Goal: Task Accomplishment & Management: Manage account settings

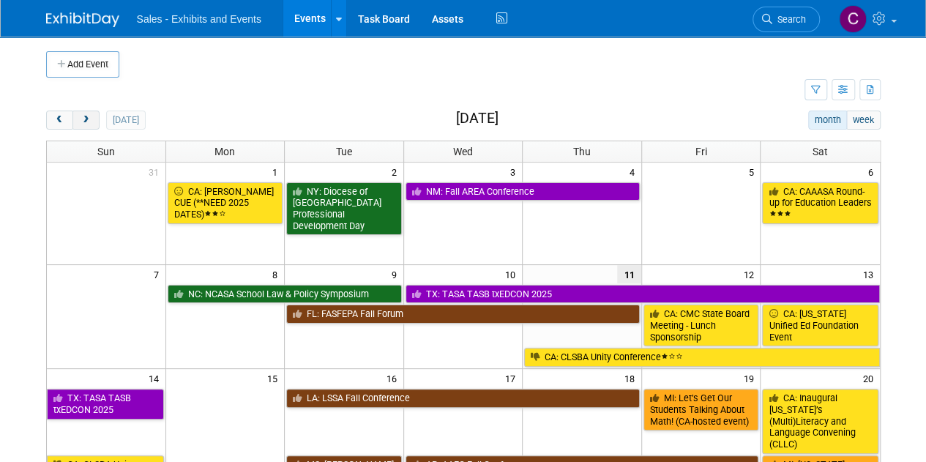
click at [86, 121] on span "next" at bounding box center [86, 121] width 11 height 10
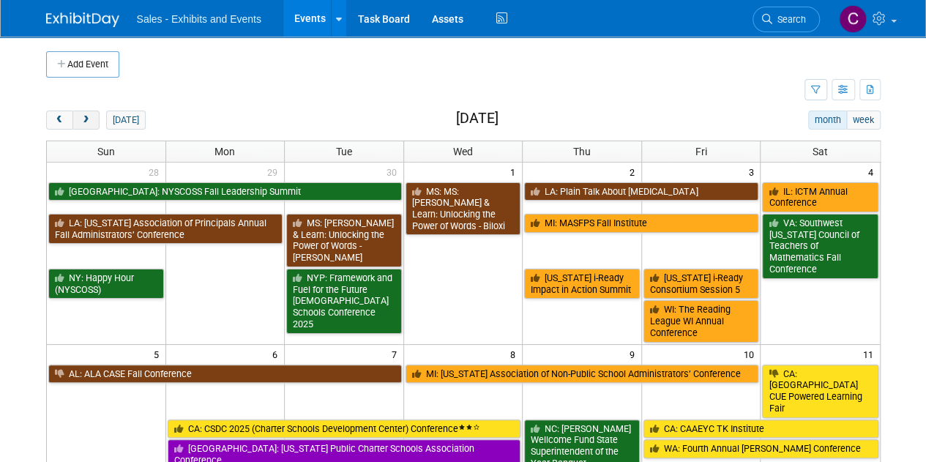
click at [86, 121] on span "next" at bounding box center [86, 121] width 11 height 10
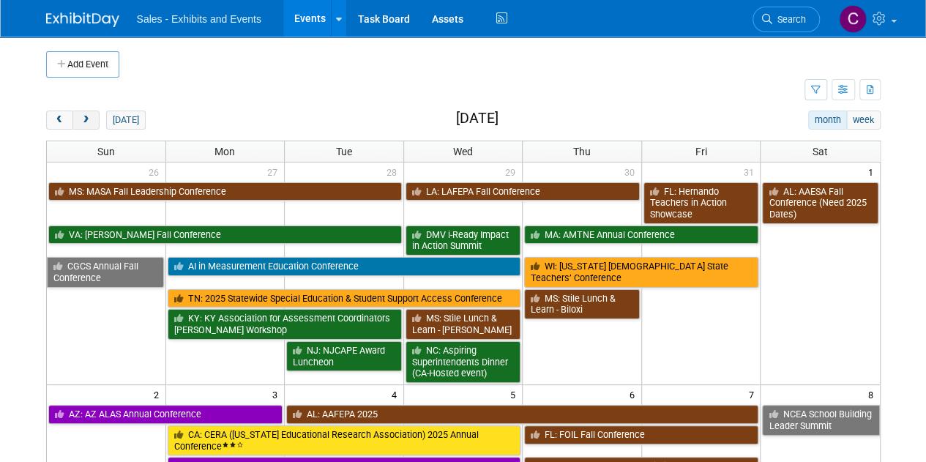
click at [86, 121] on span "next" at bounding box center [86, 121] width 11 height 10
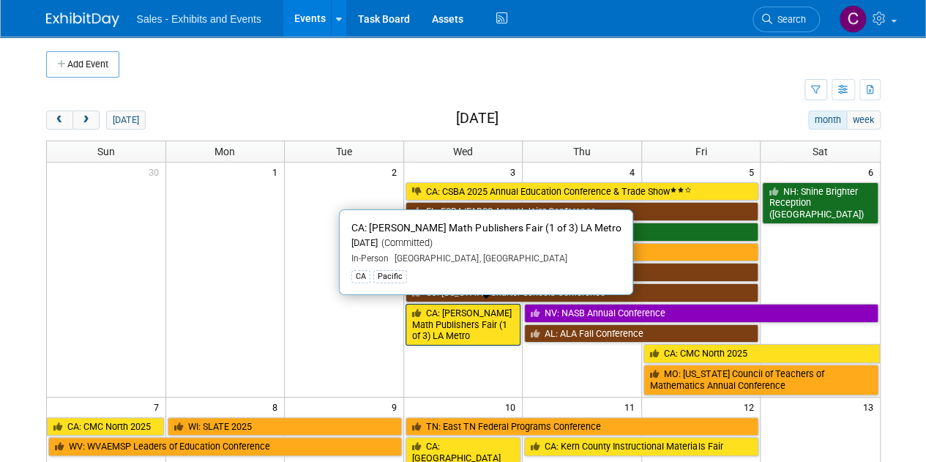
click at [422, 324] on link "CA: [PERSON_NAME] Math Publishers Fair (1 of 3) LA Metro" at bounding box center [464, 325] width 116 height 42
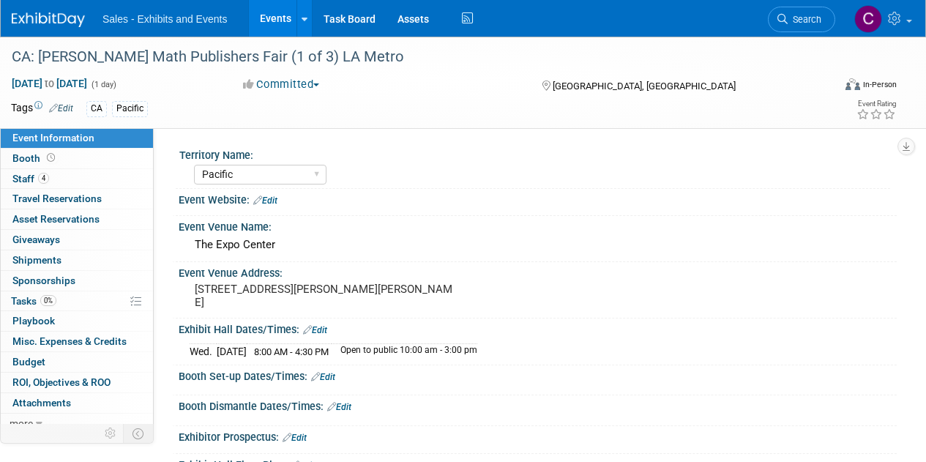
select select "Pacific"
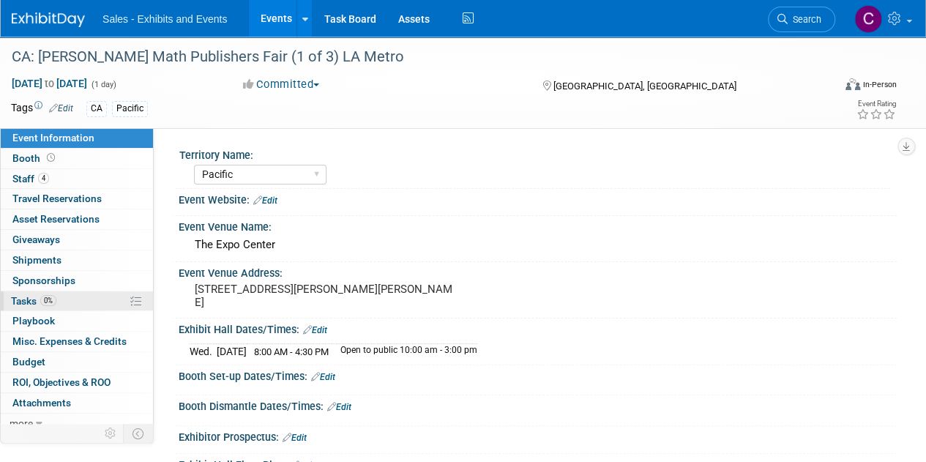
click at [18, 302] on span "Tasks 0%" at bounding box center [33, 301] width 45 height 12
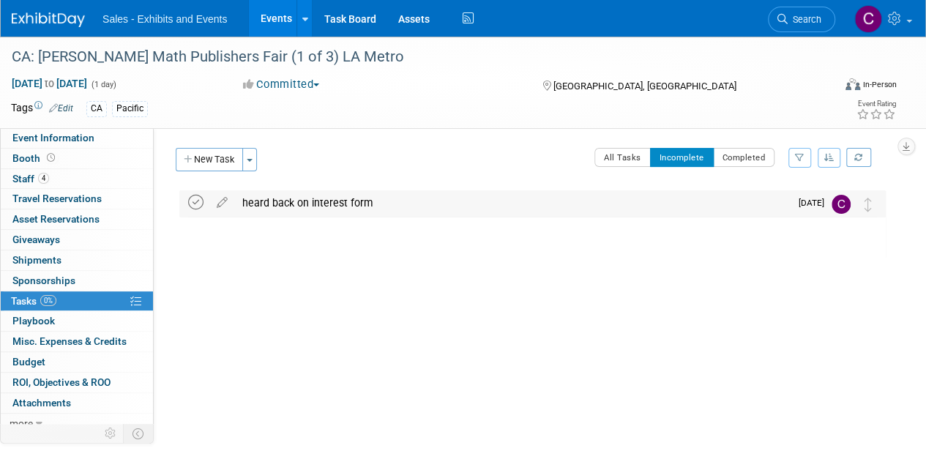
click at [192, 206] on icon at bounding box center [195, 202] width 15 height 15
click at [271, 12] on link "Events" at bounding box center [275, 18] width 53 height 37
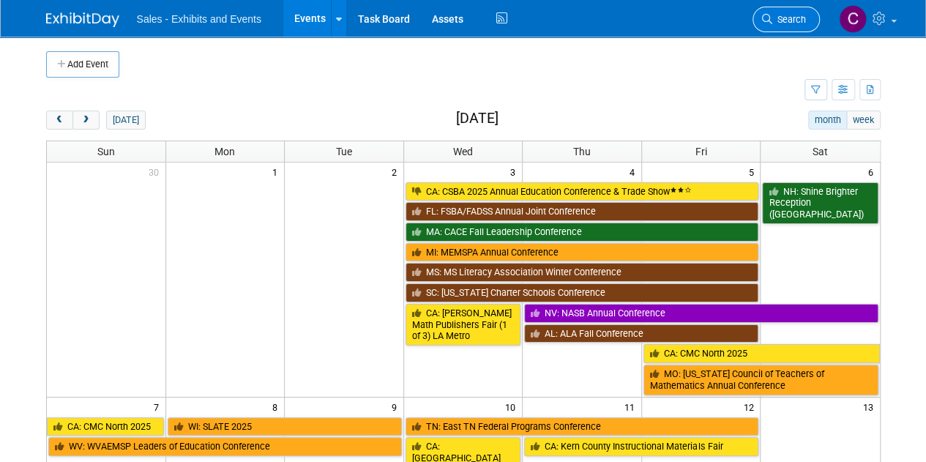
click at [787, 18] on span "Search" at bounding box center [789, 19] width 34 height 11
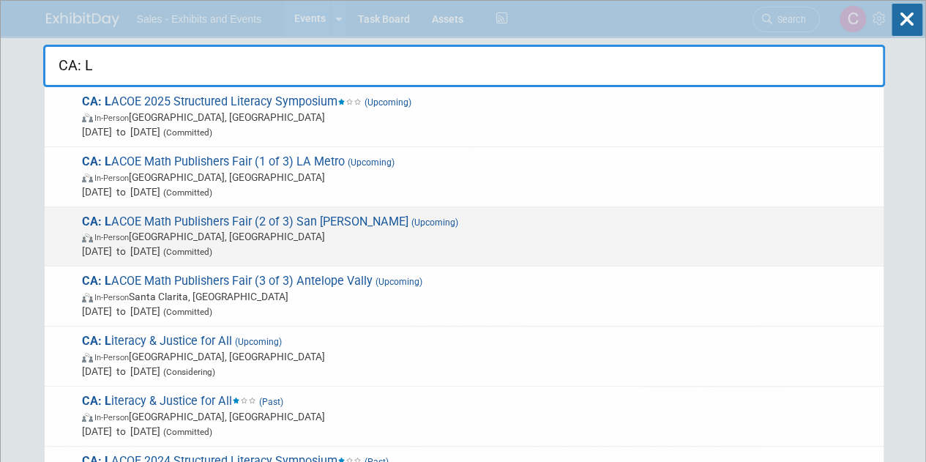
type input "CA: L"
click at [249, 232] on span "In-Person Arcadia, CA" at bounding box center [479, 236] width 794 height 15
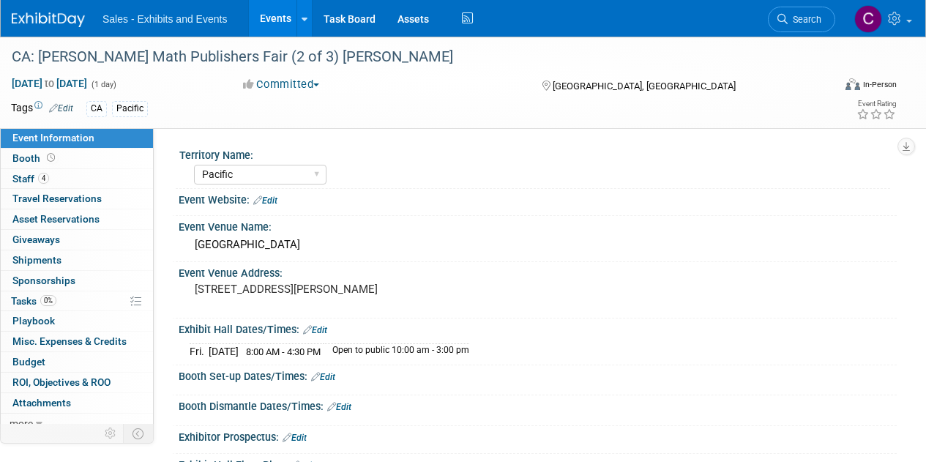
select select "Pacific"
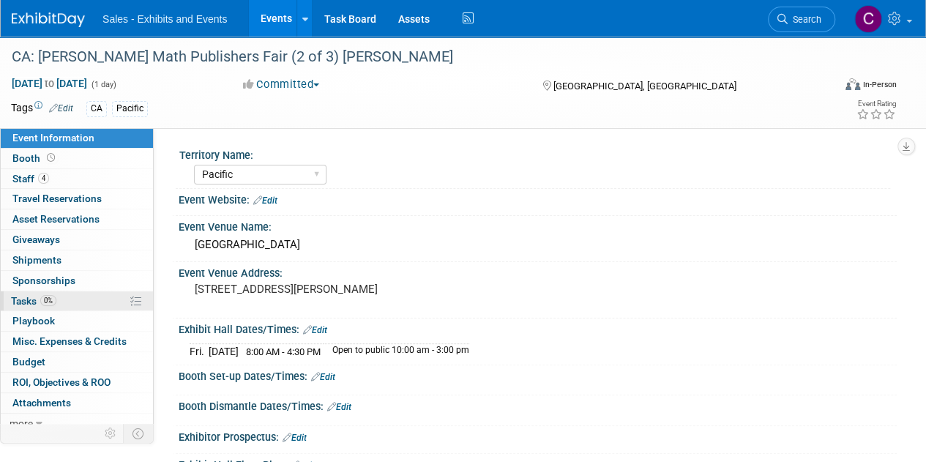
click at [11, 304] on span "Tasks 0%" at bounding box center [33, 301] width 45 height 12
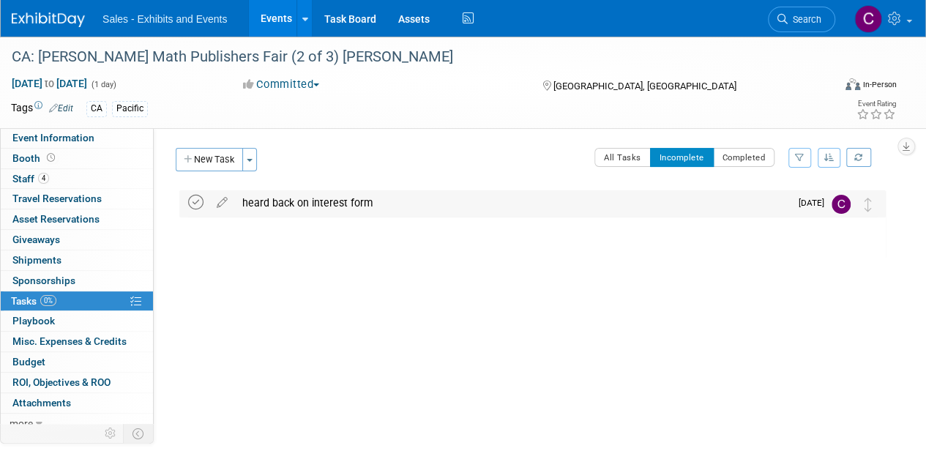
click at [198, 203] on icon at bounding box center [195, 202] width 15 height 15
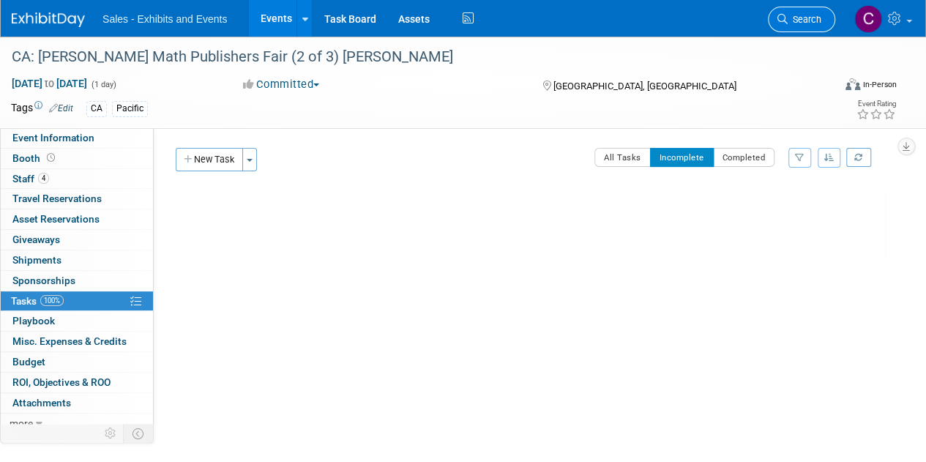
click at [804, 11] on link "Search" at bounding box center [801, 20] width 67 height 26
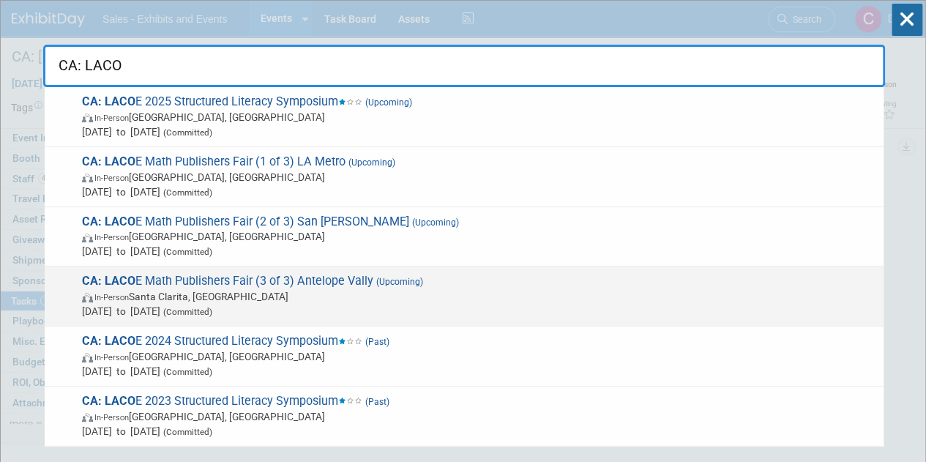
type input "CA: LACO"
click at [245, 290] on span "In-Person Santa Clarita, CA" at bounding box center [479, 296] width 794 height 15
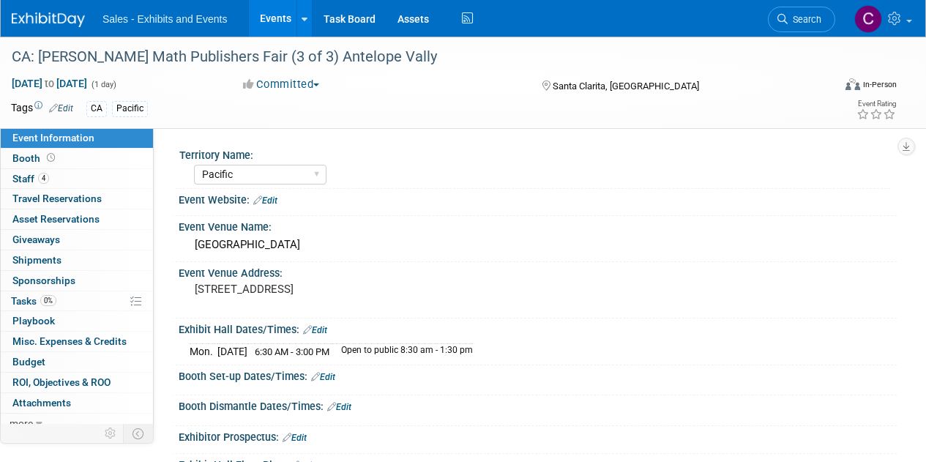
select select "Pacific"
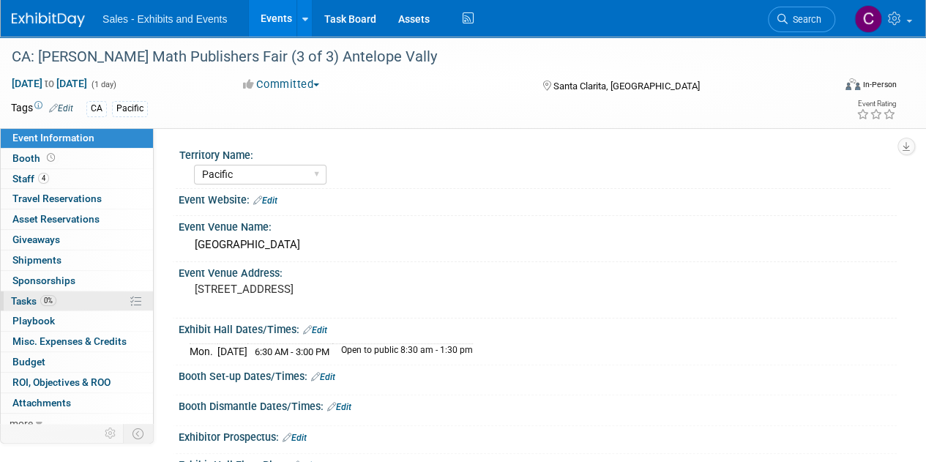
click at [22, 291] on link "0% Tasks 0%" at bounding box center [77, 301] width 152 height 20
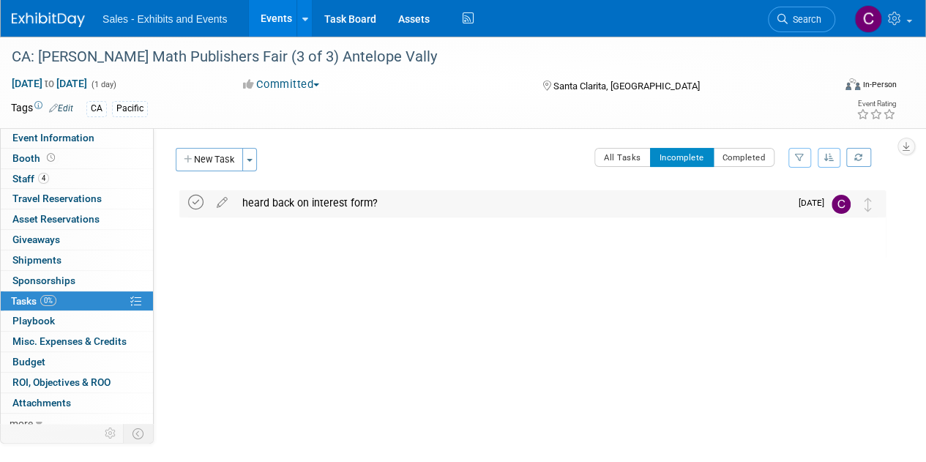
click at [192, 199] on icon at bounding box center [195, 202] width 15 height 15
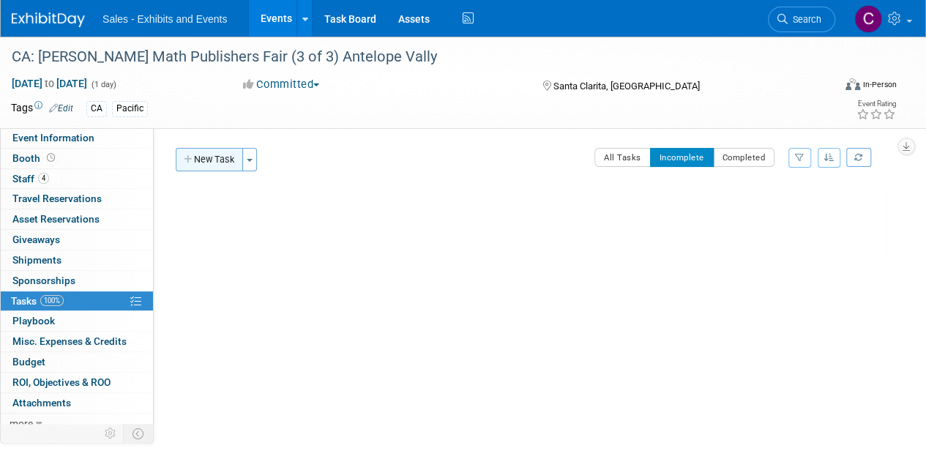
click at [204, 160] on button "New Task" at bounding box center [209, 159] width 67 height 23
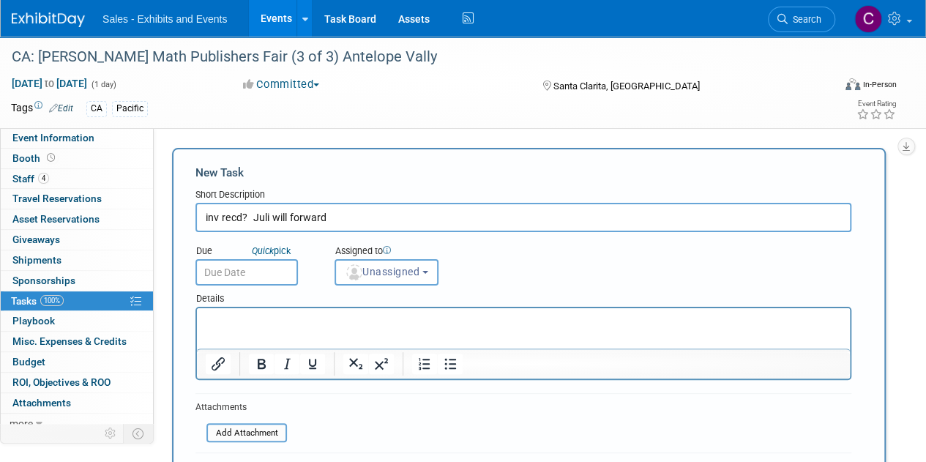
type input "inv recd? Juli will forward"
click at [234, 277] on input "text" at bounding box center [246, 272] width 103 height 26
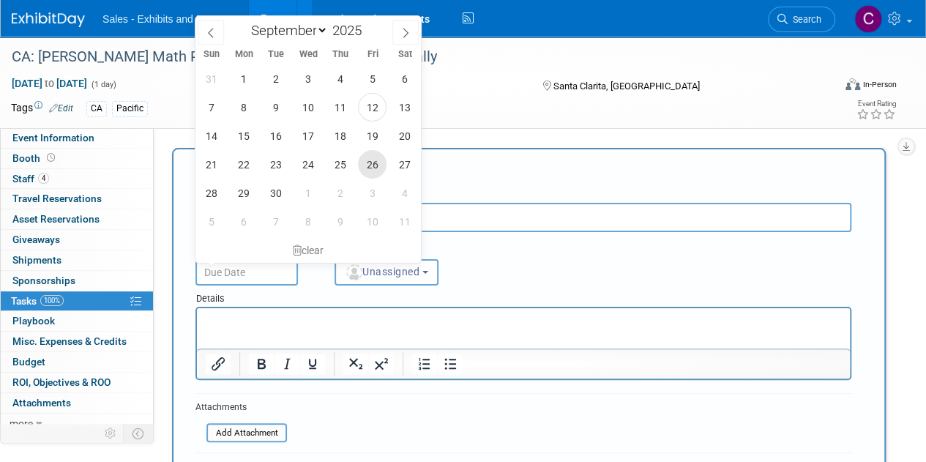
click at [366, 165] on span "26" at bounding box center [372, 164] width 29 height 29
type input "Sep 26, 2025"
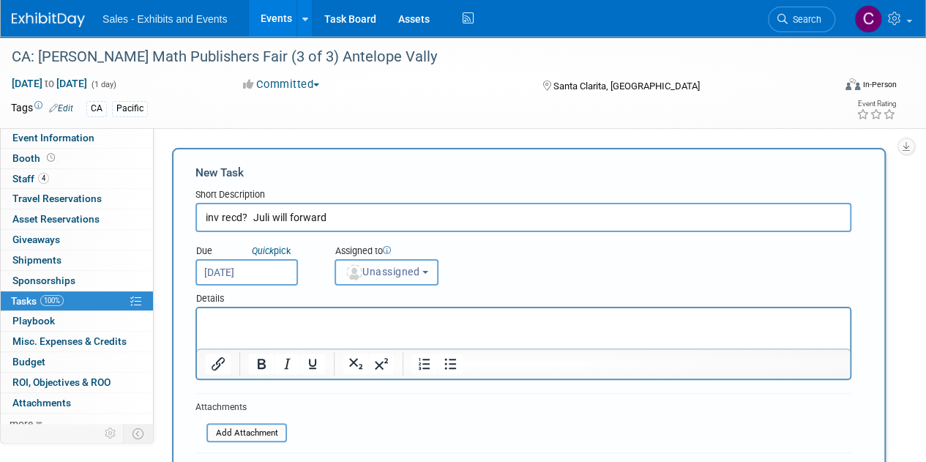
click at [384, 273] on span "Unassigned" at bounding box center [382, 272] width 75 height 12
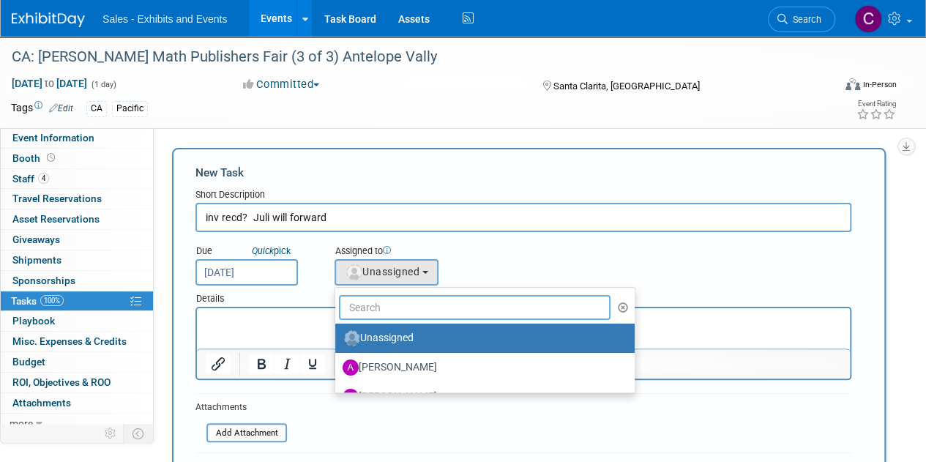
click at [394, 307] on input "text" at bounding box center [475, 307] width 272 height 25
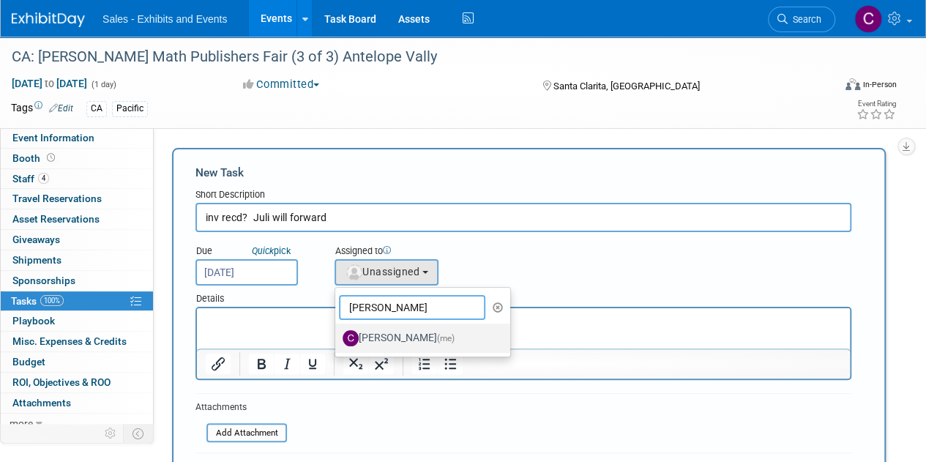
type input "[PERSON_NAME]"
click at [390, 337] on label "[PERSON_NAME] (me)" at bounding box center [419, 338] width 153 height 23
click at [338, 337] on input "[PERSON_NAME] (me)" at bounding box center [333, 337] width 10 height 10
select select "a9e3834d-668b-4315-a5d4-069993be606a"
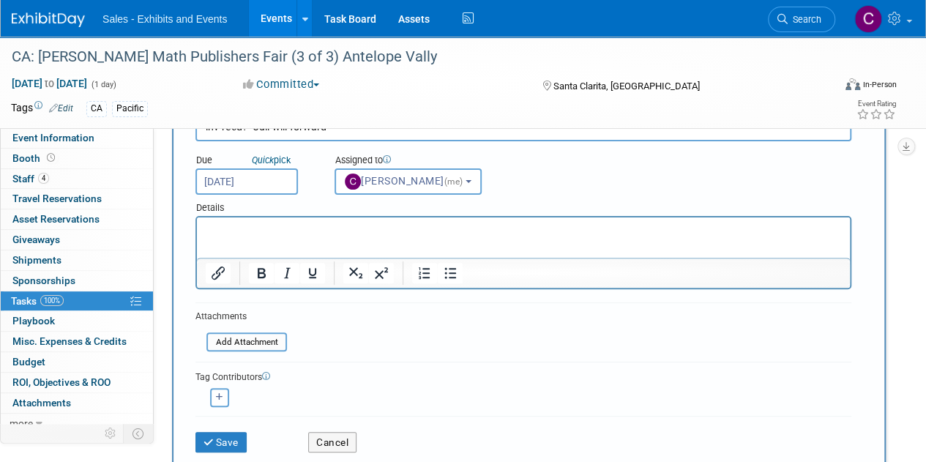
scroll to position [145, 0]
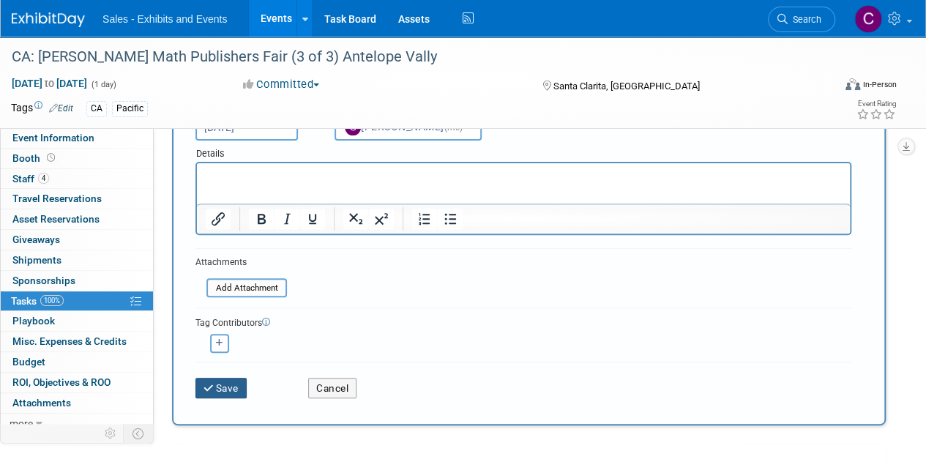
click at [205, 379] on button "Save" at bounding box center [220, 388] width 51 height 21
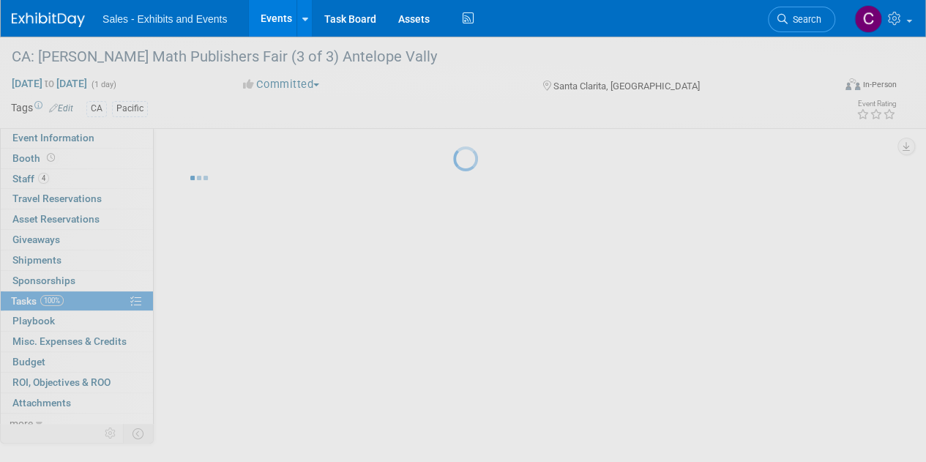
scroll to position [0, 0]
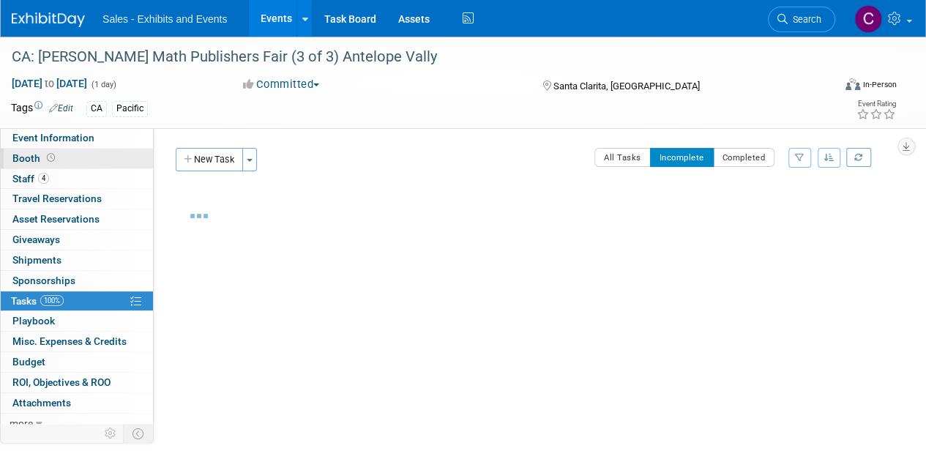
click at [34, 157] on span "Booth" at bounding box center [34, 158] width 45 height 12
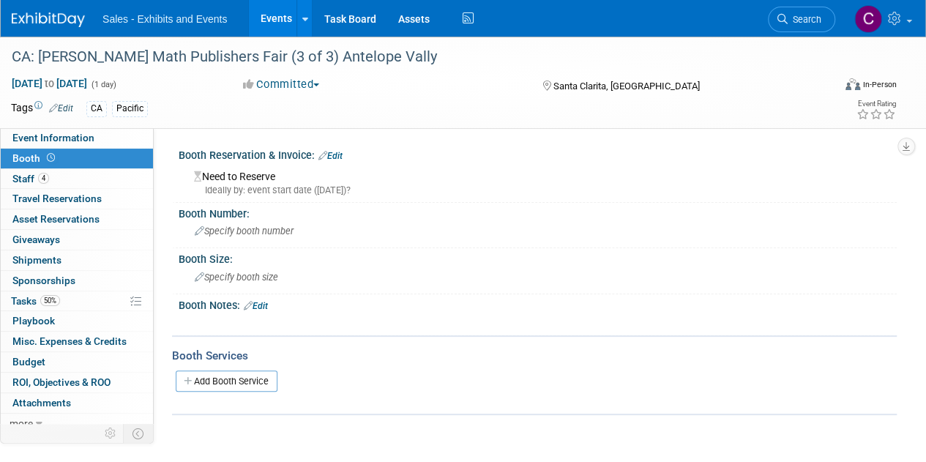
click at [337, 149] on div "Booth Reservation & Invoice: Edit" at bounding box center [538, 153] width 718 height 19
click at [334, 151] on link "Edit" at bounding box center [331, 156] width 24 height 10
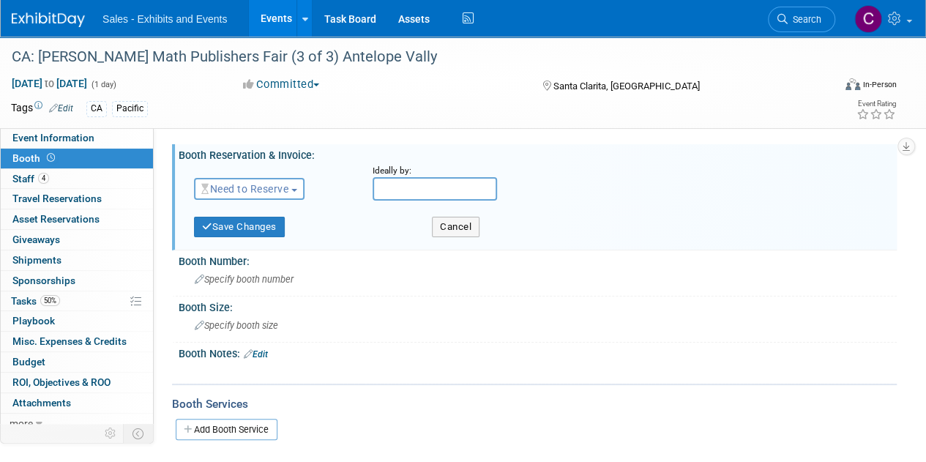
click at [278, 186] on span "Need to Reserve" at bounding box center [244, 189] width 87 height 12
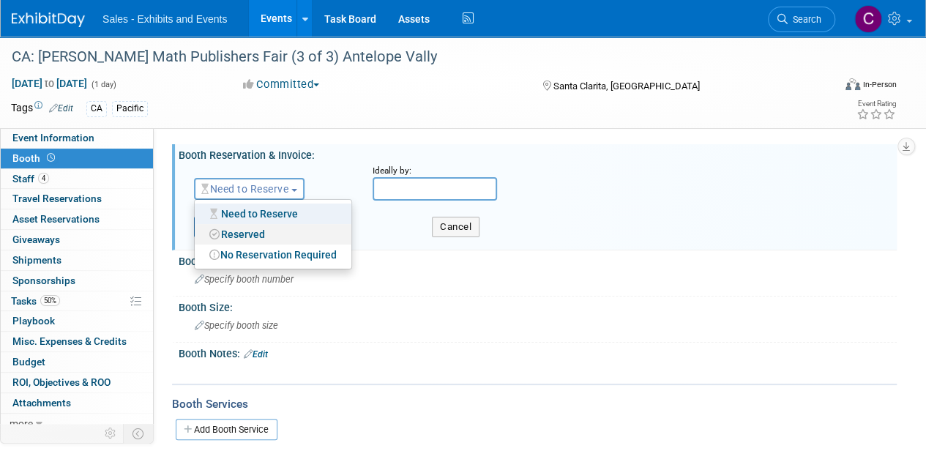
click at [268, 232] on link "Reserved" at bounding box center [273, 234] width 157 height 21
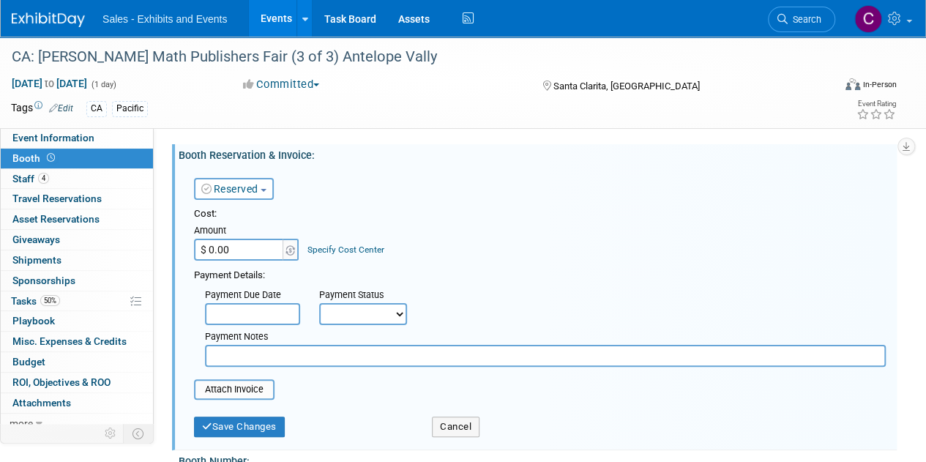
drag, startPoint x: 351, startPoint y: 307, endPoint x: 354, endPoint y: 315, distance: 8.6
click at [351, 307] on select "Not Paid Yet Partially Paid Paid in Full" at bounding box center [363, 314] width 88 height 22
select select "3"
click at [319, 303] on select "Not Paid Yet Partially Paid Paid in Full" at bounding box center [363, 314] width 88 height 22
click at [308, 357] on input "text" at bounding box center [545, 356] width 681 height 22
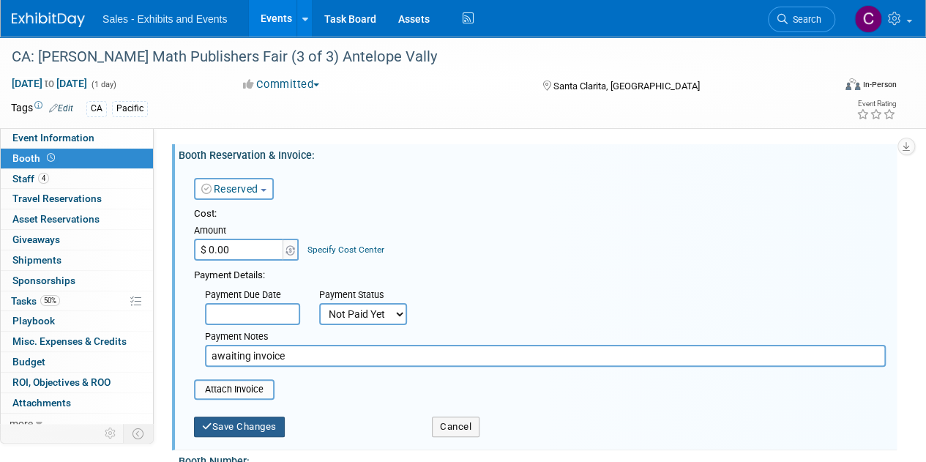
type input "awaiting invoice"
click at [245, 436] on button "Save Changes" at bounding box center [239, 427] width 91 height 21
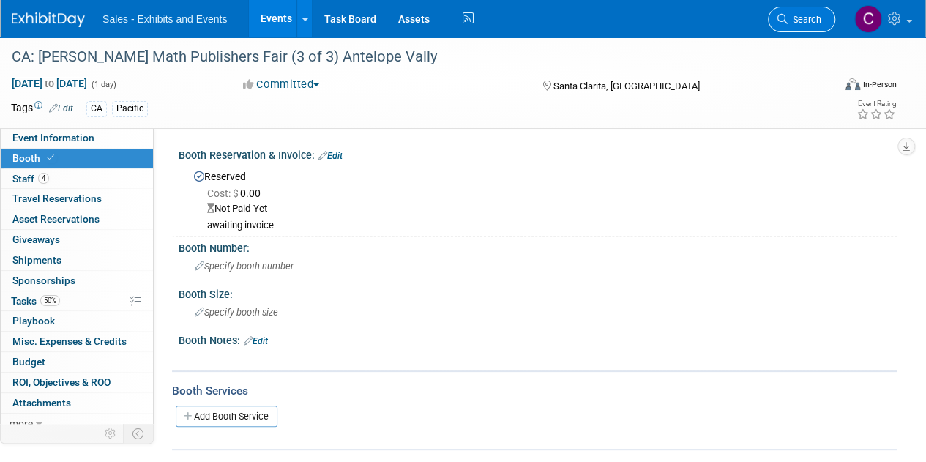
click at [802, 14] on span "Search" at bounding box center [805, 19] width 34 height 11
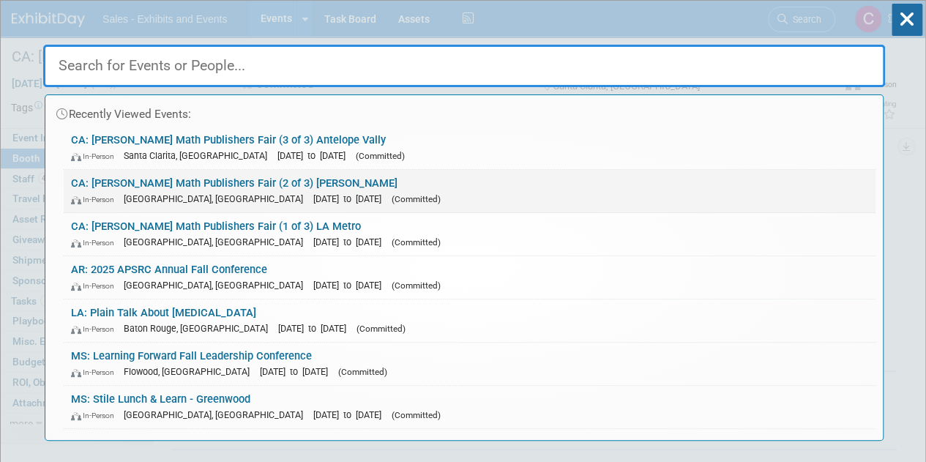
click at [196, 179] on link "CA: LACOE Math Publishers Fair (2 of 3) San Gabriel Vally In-Person Arcadia, CA…" at bounding box center [470, 191] width 812 height 42
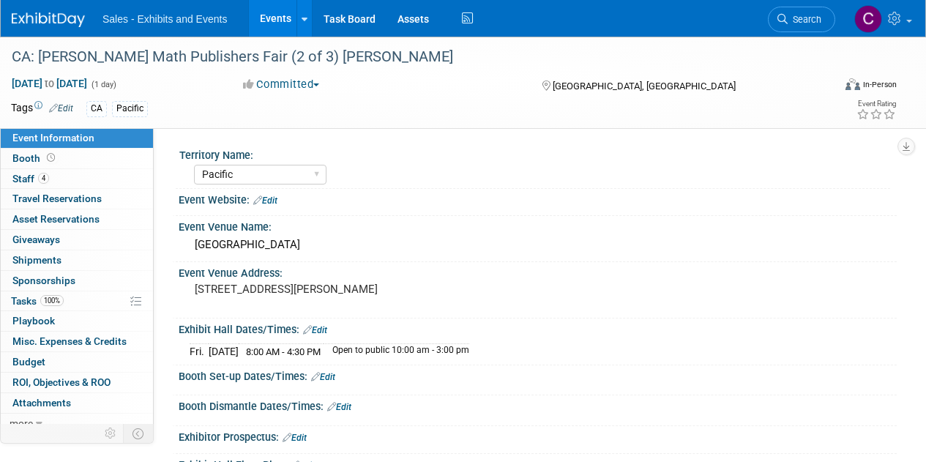
select select "Pacific"
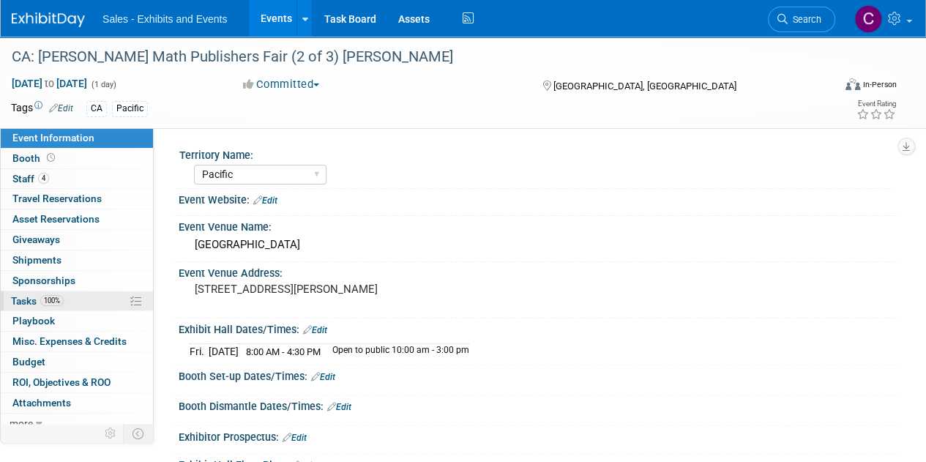
click at [28, 300] on span "Tasks 100%" at bounding box center [37, 301] width 53 height 12
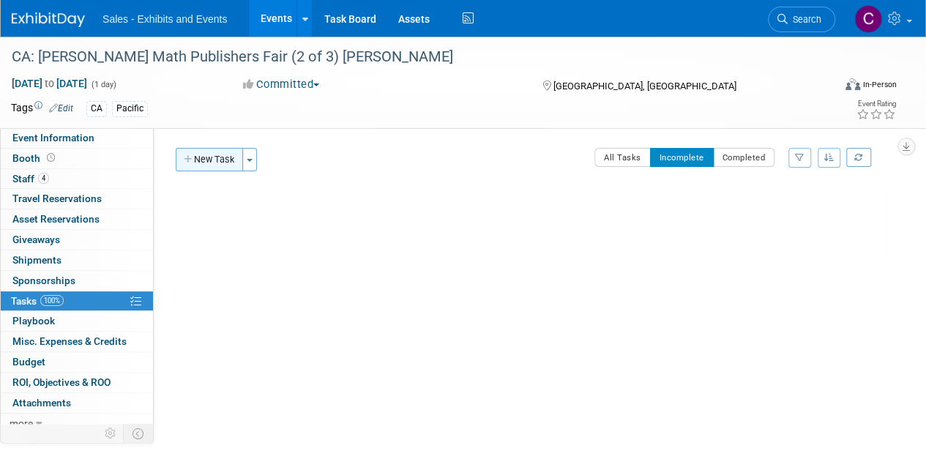
click at [215, 162] on button "New Task" at bounding box center [209, 159] width 67 height 23
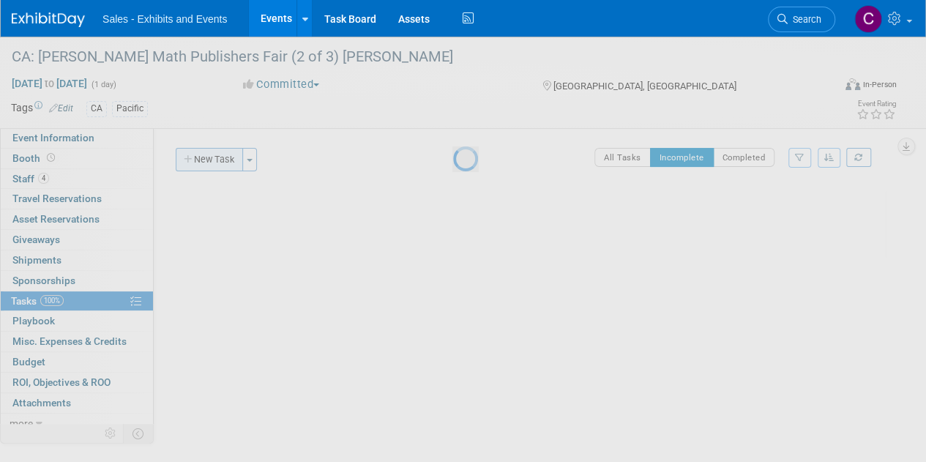
select select "8"
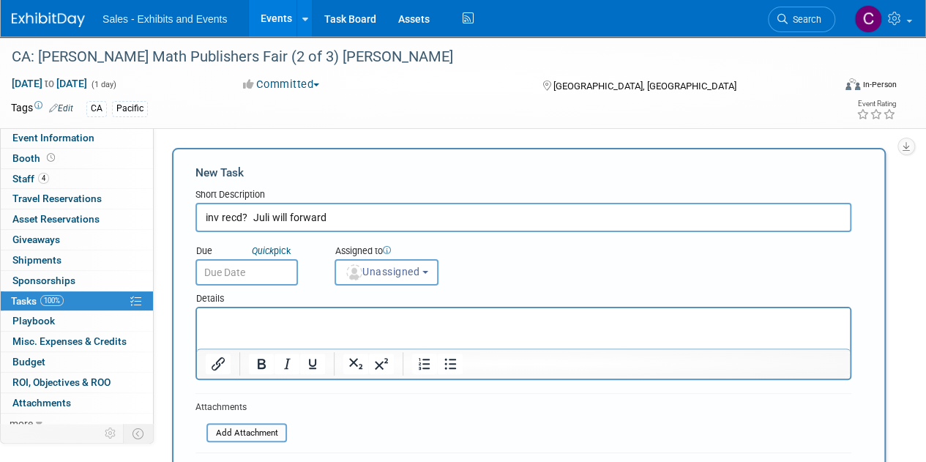
type input "inv recd? Juli will forward"
click at [243, 268] on input "text" at bounding box center [246, 272] width 103 height 26
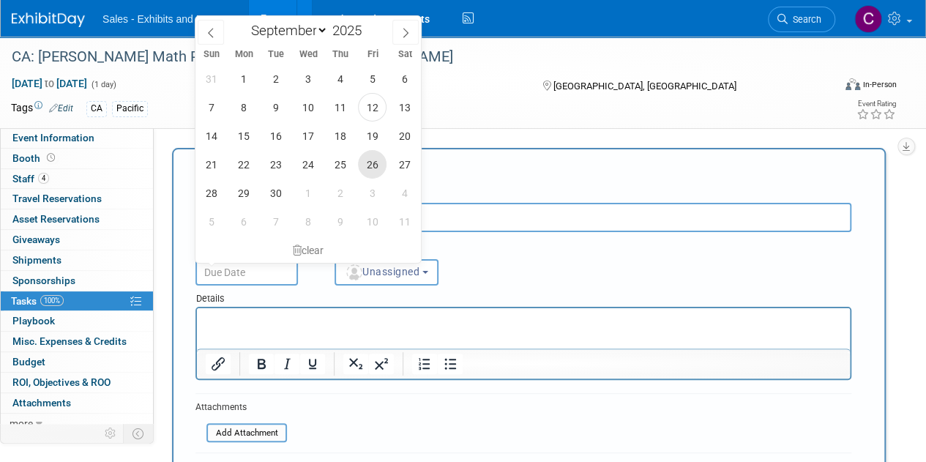
click at [369, 162] on span "26" at bounding box center [372, 164] width 29 height 29
type input "[DATE]"
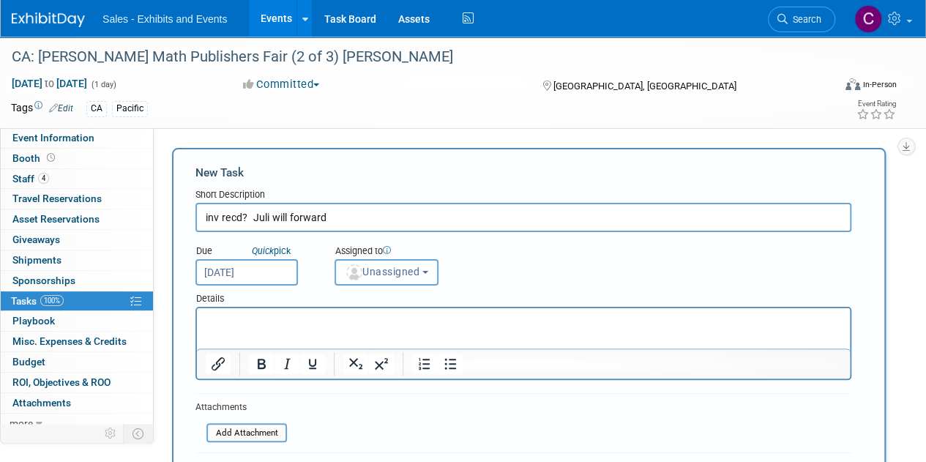
click at [398, 275] on span "Unassigned" at bounding box center [382, 272] width 75 height 12
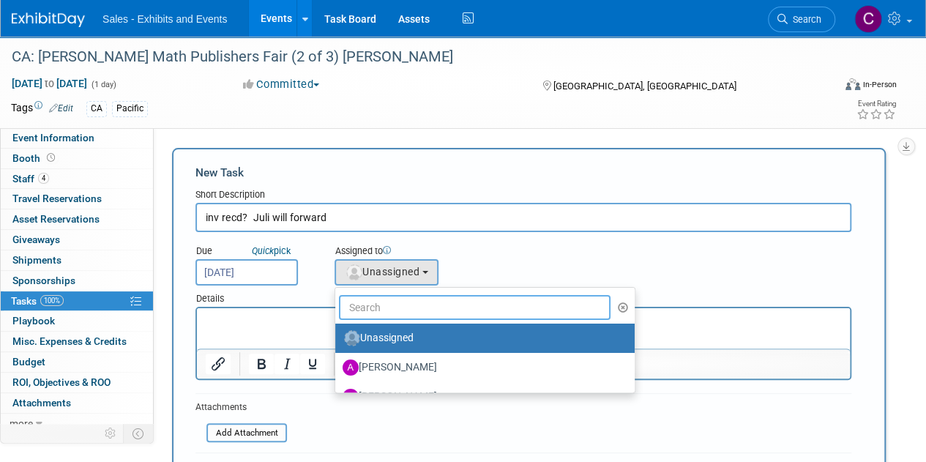
click at [403, 308] on input "text" at bounding box center [475, 307] width 272 height 25
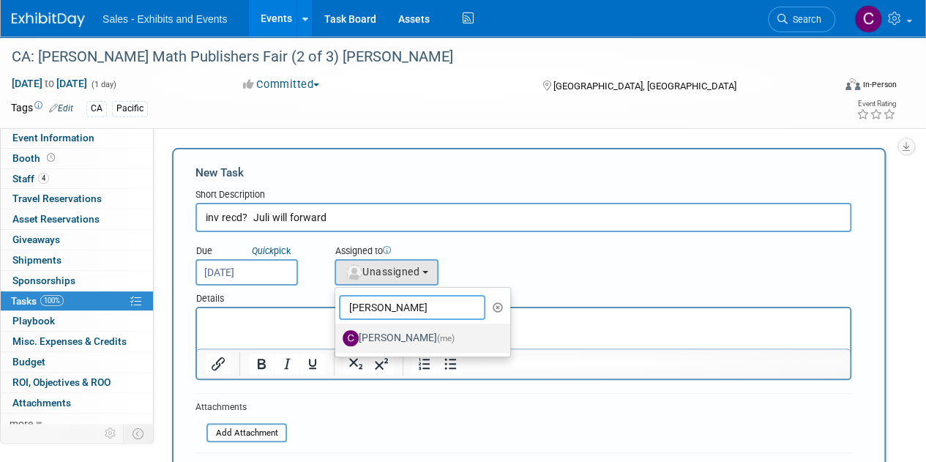
type input "[PERSON_NAME]"
click at [414, 332] on label "[PERSON_NAME] (me)" at bounding box center [419, 338] width 153 height 23
click at [338, 332] on input "[PERSON_NAME] (me)" at bounding box center [333, 337] width 10 height 10
select select "a9e3834d-668b-4315-a5d4-069993be606a"
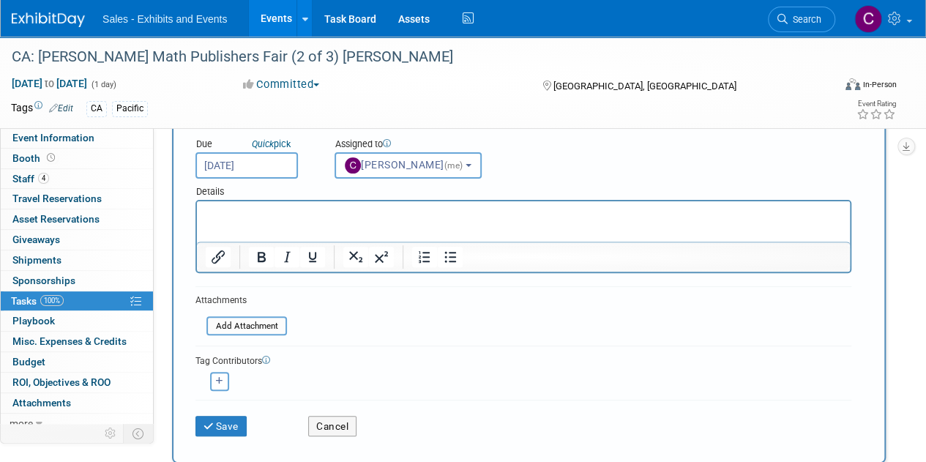
scroll to position [187, 0]
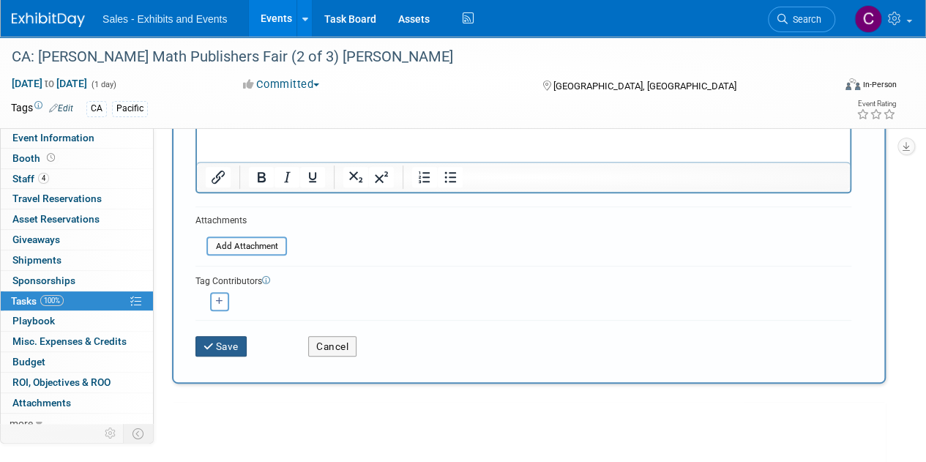
click at [242, 345] on button "Save" at bounding box center [220, 346] width 51 height 21
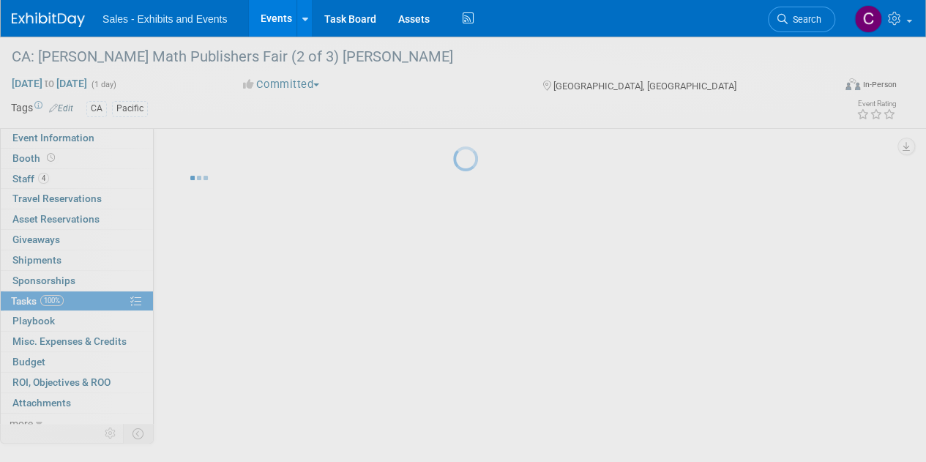
scroll to position [0, 0]
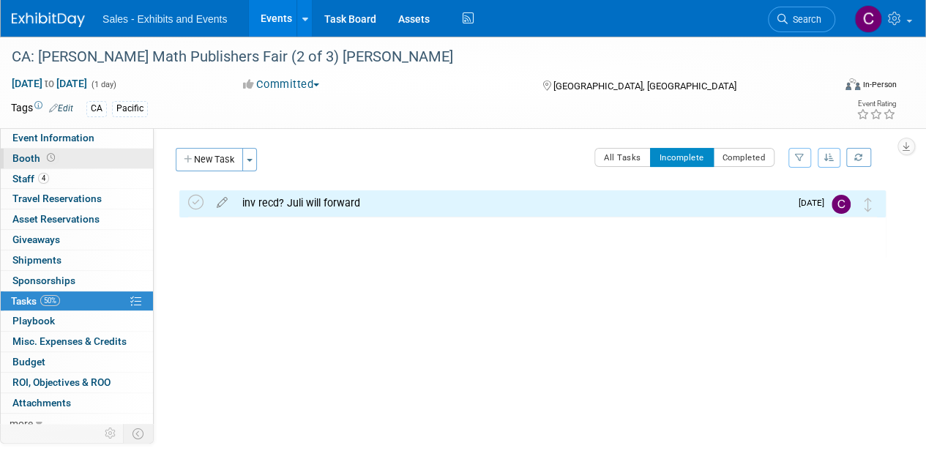
click at [37, 161] on span "Booth" at bounding box center [34, 158] width 45 height 12
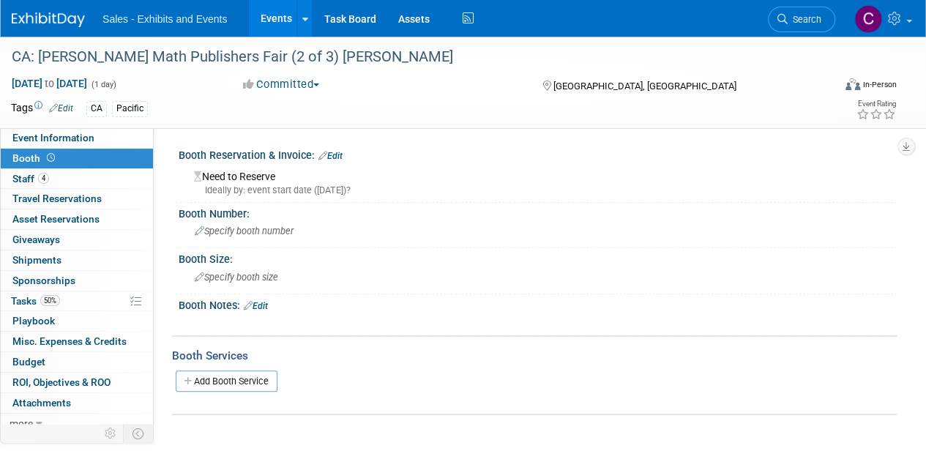
click at [343, 152] on link "Edit" at bounding box center [331, 156] width 24 height 10
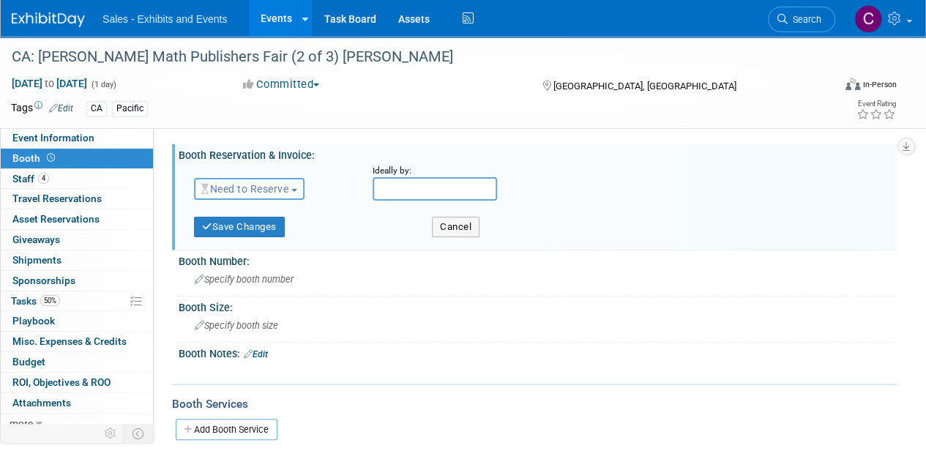
click at [271, 183] on span "Need to Reserve" at bounding box center [244, 189] width 87 height 12
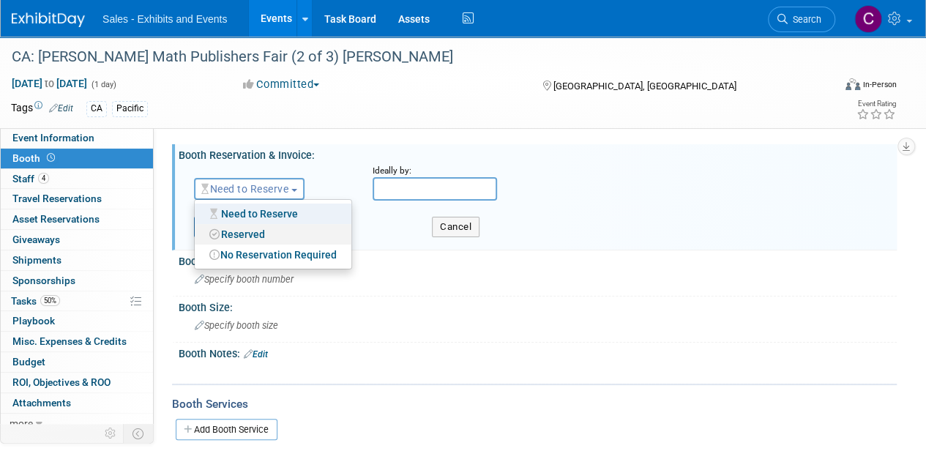
click at [267, 239] on link "Reserved" at bounding box center [273, 234] width 157 height 21
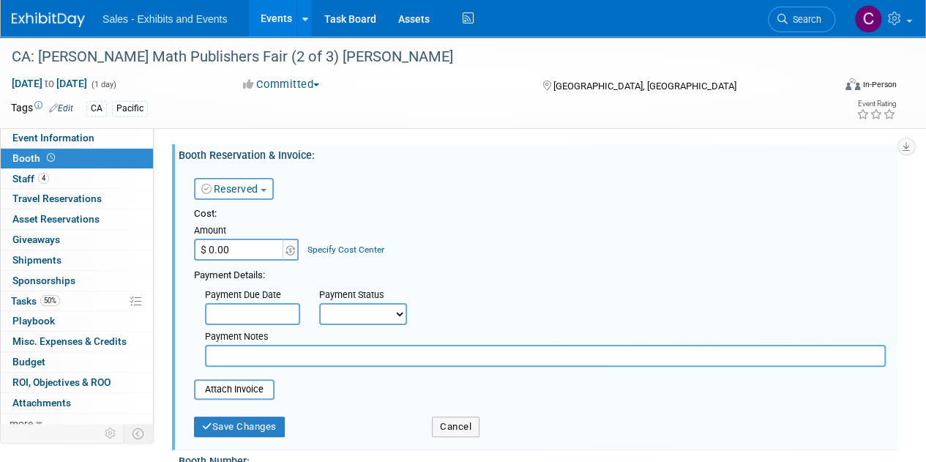
click at [388, 327] on div "Payment Notes" at bounding box center [545, 346] width 703 height 42
click at [364, 308] on select "Not Paid Yet Partially Paid Paid in Full" at bounding box center [363, 314] width 88 height 22
select select "3"
click at [319, 303] on select "Not Paid Yet Partially Paid Paid in Full" at bounding box center [363, 314] width 88 height 22
click at [268, 357] on input "text" at bounding box center [545, 356] width 681 height 22
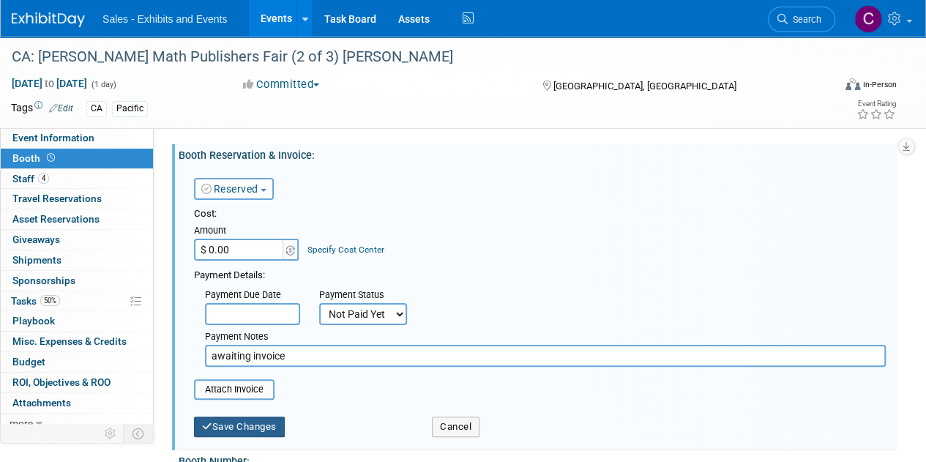
type input "awaiting invoice"
click at [216, 425] on button "Save Changes" at bounding box center [239, 427] width 91 height 21
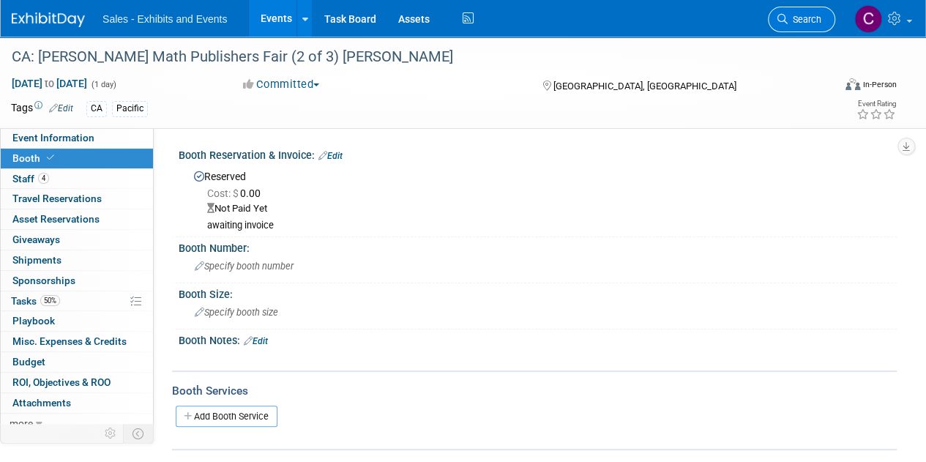
click at [800, 15] on span "Search" at bounding box center [805, 19] width 34 height 11
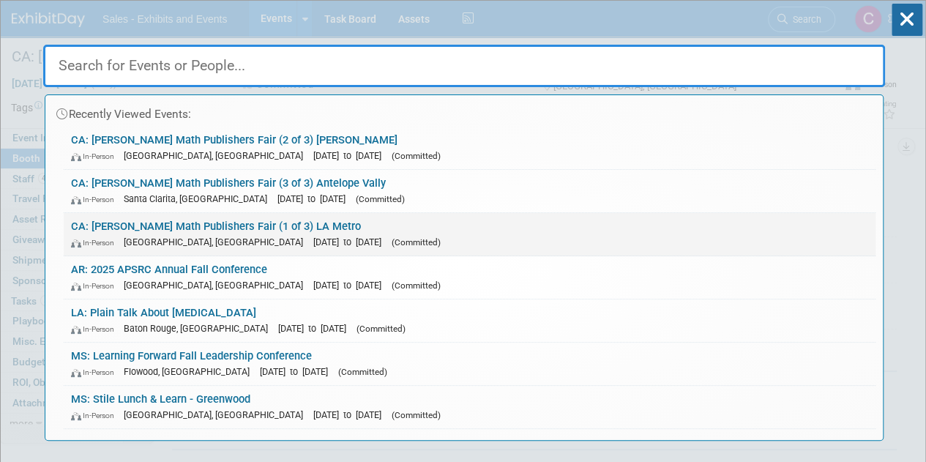
click at [220, 226] on link "CA: [PERSON_NAME] Math Publishers Fair (1 of 3) LA Metro In-Person [GEOGRAPHIC_…" at bounding box center [470, 234] width 812 height 42
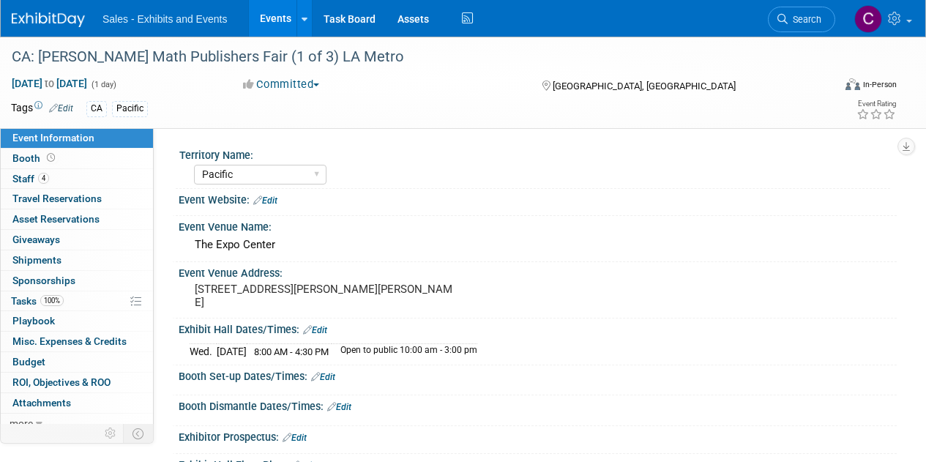
select select "Pacific"
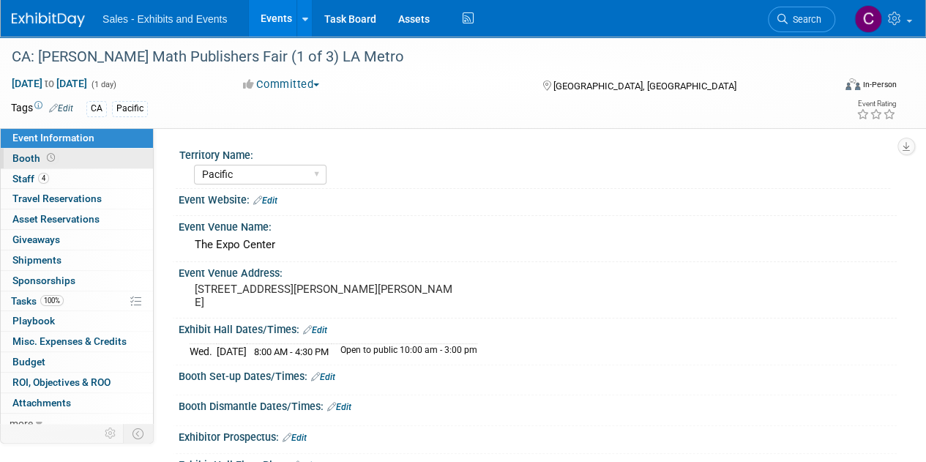
click at [26, 153] on span "Booth" at bounding box center [34, 158] width 45 height 12
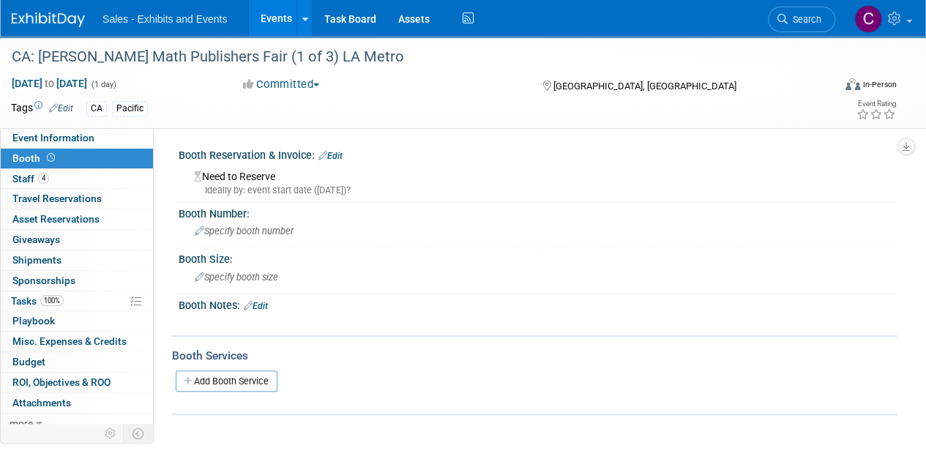
click at [341, 156] on link "Edit" at bounding box center [331, 156] width 24 height 10
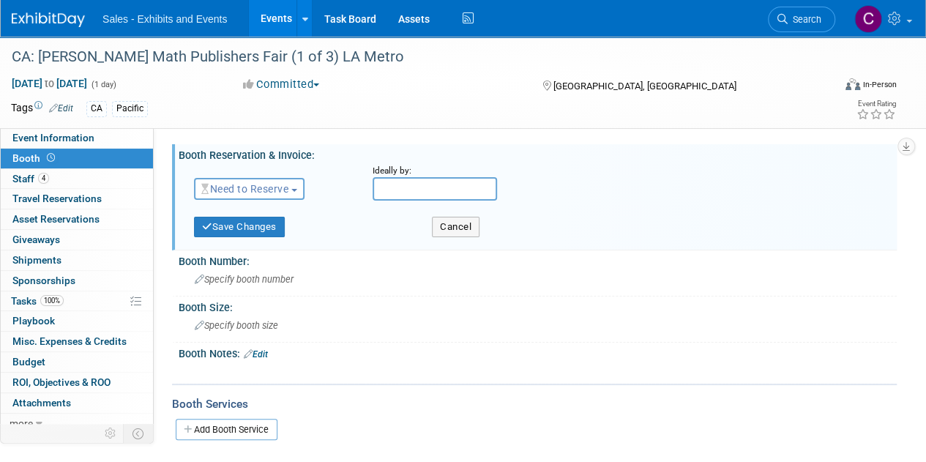
click at [264, 190] on span "Need to Reserve" at bounding box center [244, 189] width 87 height 12
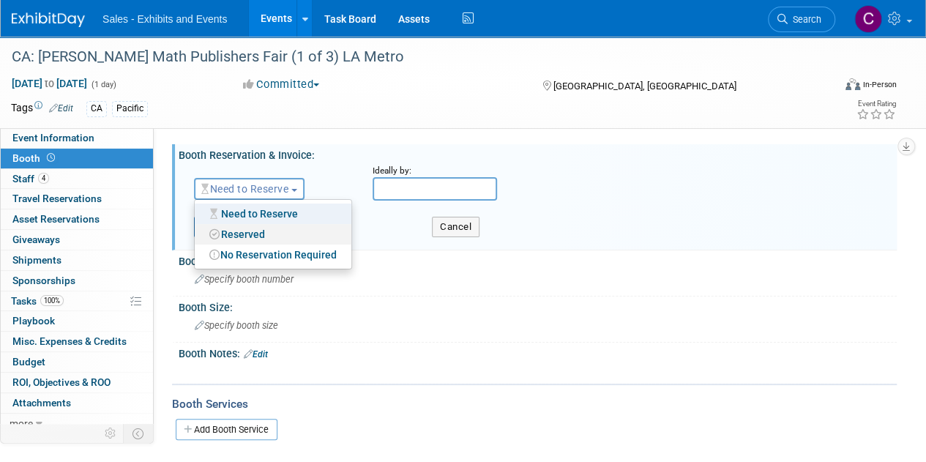
click at [272, 237] on link "Reserved" at bounding box center [273, 234] width 157 height 21
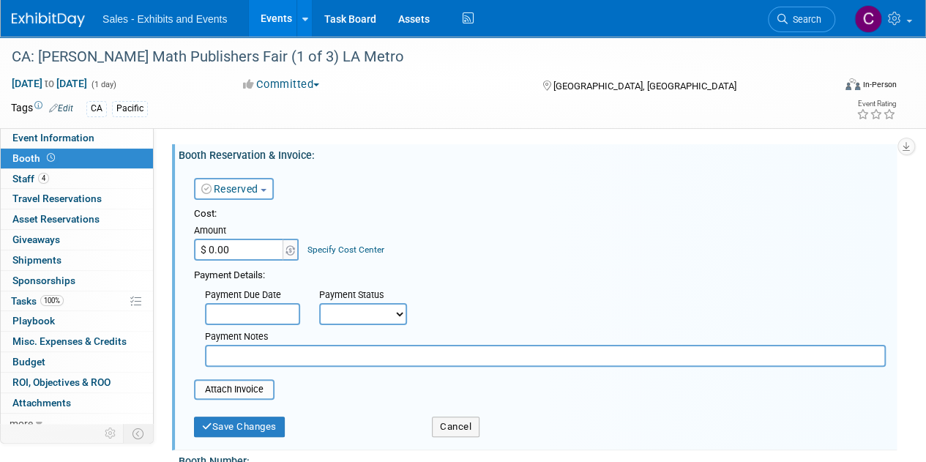
click at [359, 317] on select "Not Paid Yet Partially Paid Paid in Full" at bounding box center [363, 314] width 88 height 22
select select "3"
click at [319, 303] on select "Not Paid Yet Partially Paid Paid in Full" at bounding box center [363, 314] width 88 height 22
click at [252, 357] on input "text" at bounding box center [545, 356] width 681 height 22
type input "awaiting invoice"
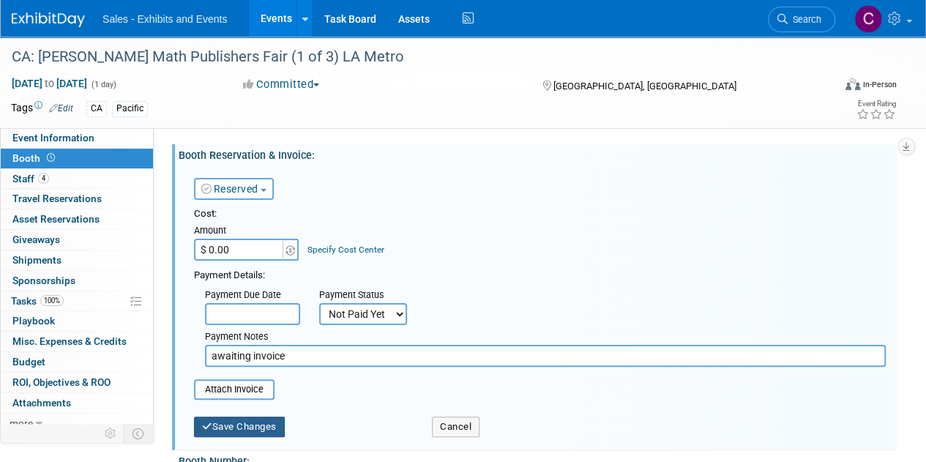
click at [260, 423] on button "Save Changes" at bounding box center [239, 427] width 91 height 21
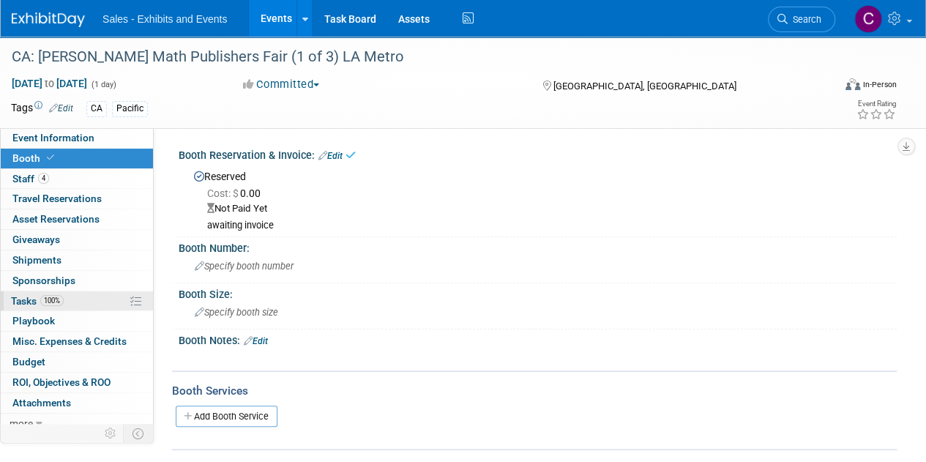
click at [33, 301] on span "Tasks 100%" at bounding box center [37, 301] width 53 height 12
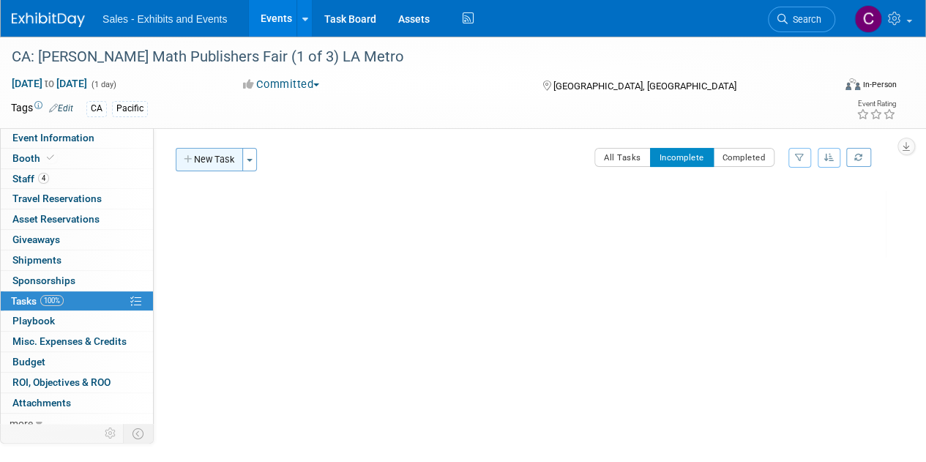
click at [230, 160] on button "New Task" at bounding box center [209, 159] width 67 height 23
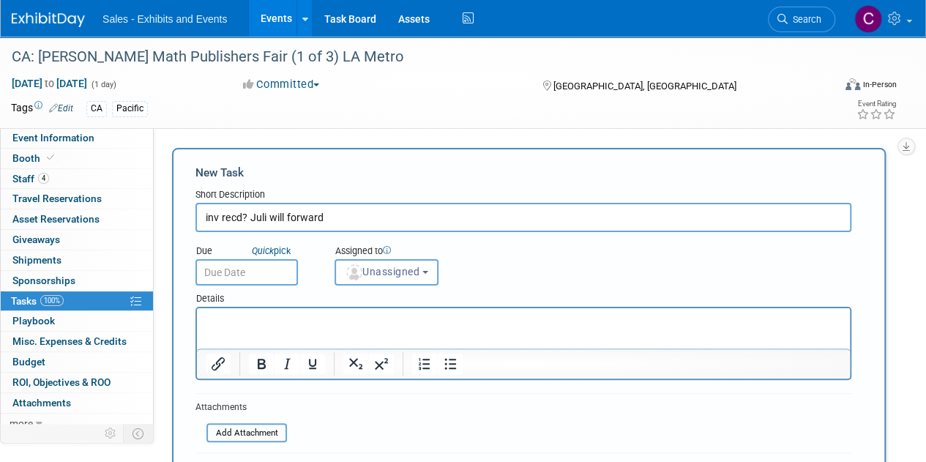
type input "inv recd? Juli will forward"
click at [240, 264] on input "text" at bounding box center [246, 272] width 103 height 26
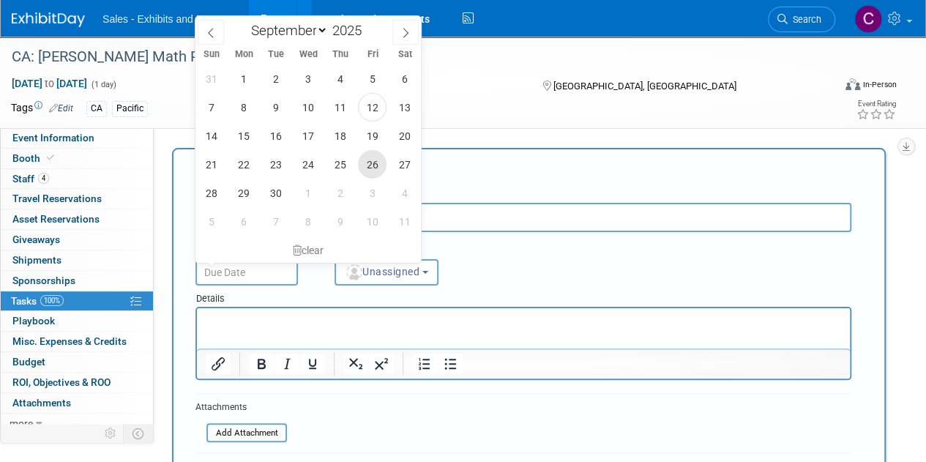
click at [369, 154] on span "26" at bounding box center [372, 164] width 29 height 29
type input "[DATE]"
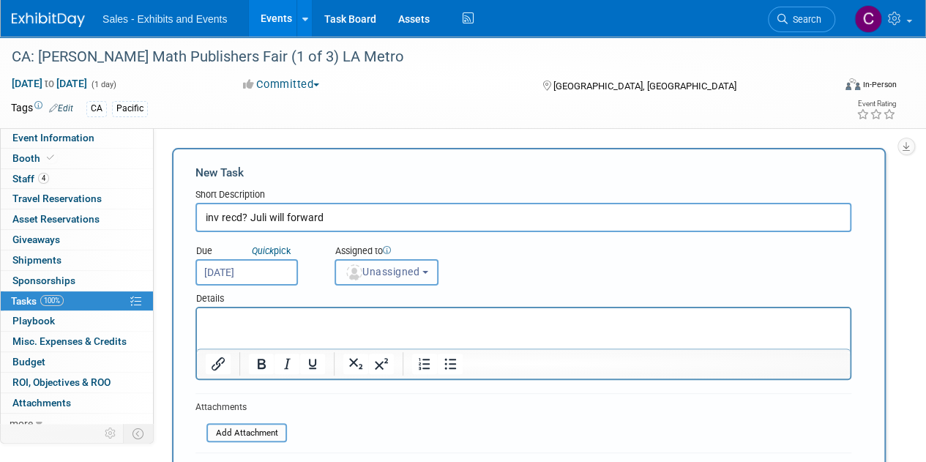
click at [406, 270] on span "Unassigned" at bounding box center [382, 272] width 75 height 12
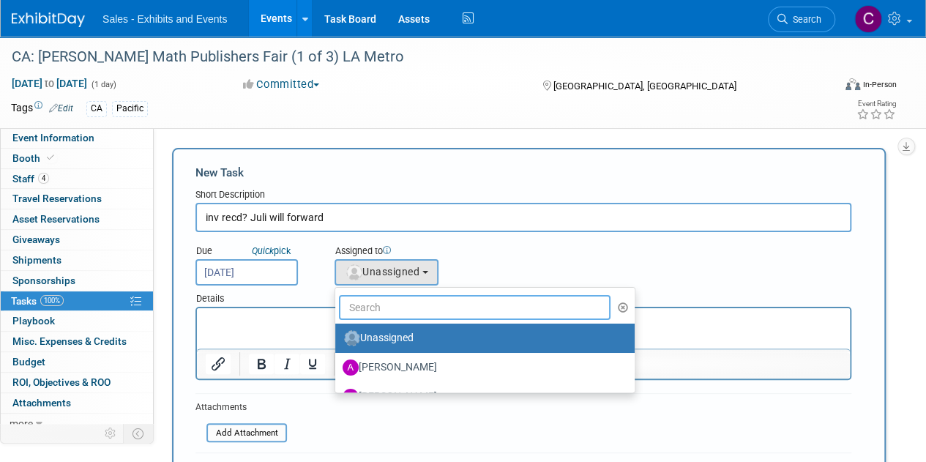
click at [410, 295] on input "text" at bounding box center [475, 307] width 272 height 25
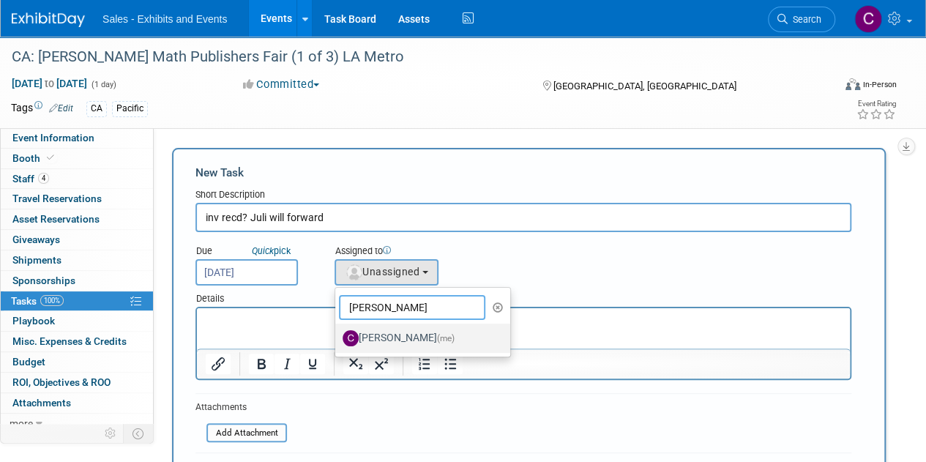
type input "[PERSON_NAME]"
click at [386, 335] on label "[PERSON_NAME] (me)" at bounding box center [419, 338] width 153 height 23
click at [338, 335] on input "[PERSON_NAME] (me)" at bounding box center [333, 337] width 10 height 10
select select "a9e3834d-668b-4315-a5d4-069993be606a"
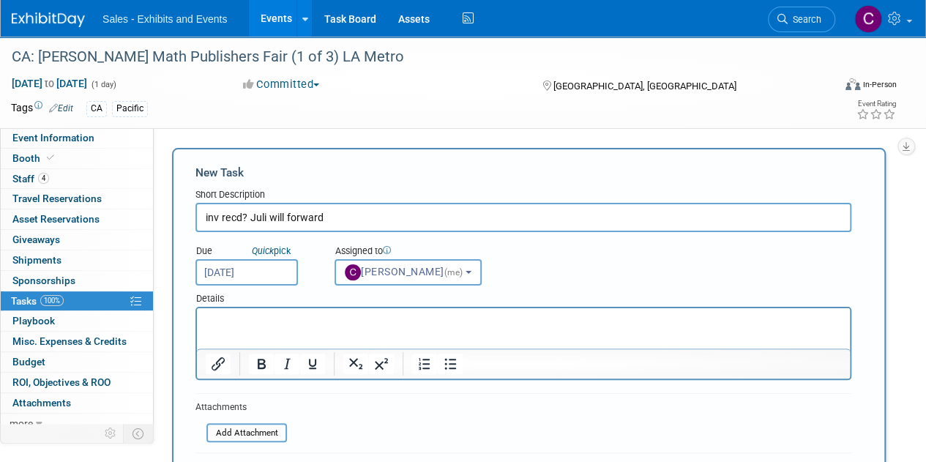
scroll to position [231, 0]
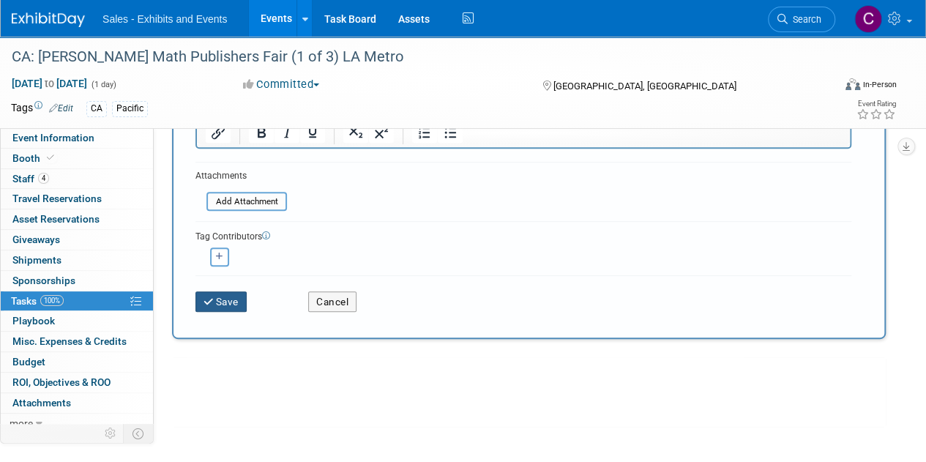
click at [220, 299] on button "Save" at bounding box center [220, 301] width 51 height 21
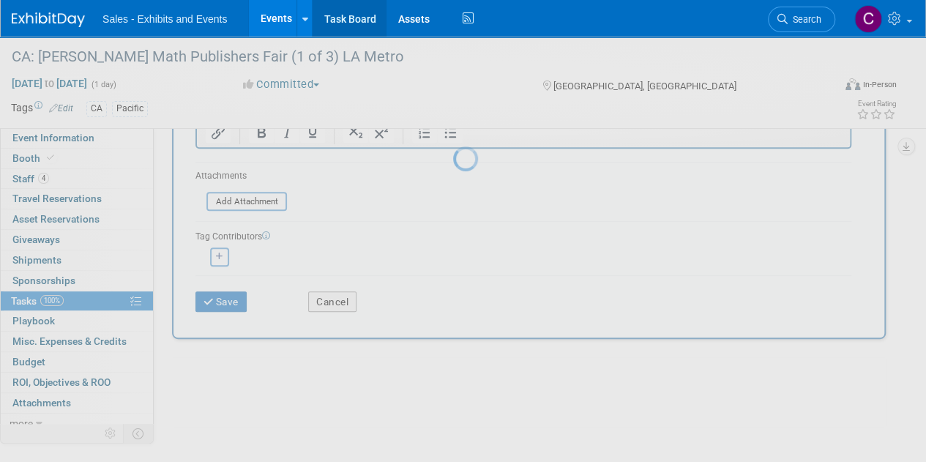
scroll to position [0, 0]
